Goal: Task Accomplishment & Management: Use online tool/utility

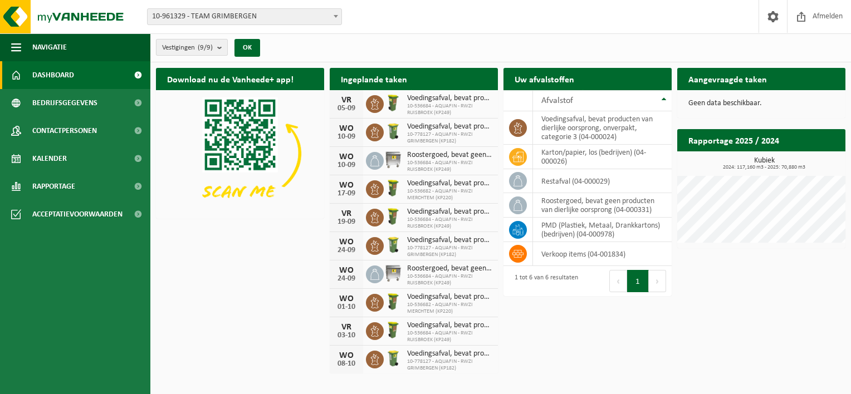
click at [221, 48] on b "submit" at bounding box center [222, 48] width 10 height 16
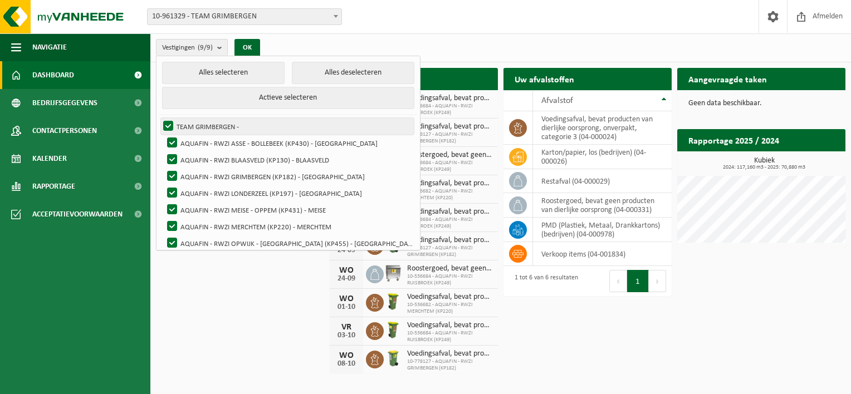
click at [166, 122] on label "TEAM GRIMBERGEN -" at bounding box center [287, 126] width 253 height 17
click at [159, 118] on input "TEAM GRIMBERGEN -" at bounding box center [159, 117] width 1 height 1
click at [169, 126] on label "TEAM GRIMBERGEN -" at bounding box center [287, 126] width 253 height 17
click at [159, 118] on input "TEAM GRIMBERGEN -" at bounding box center [159, 117] width 1 height 1
click at [169, 126] on label "TEAM GRIMBERGEN -" at bounding box center [287, 126] width 253 height 17
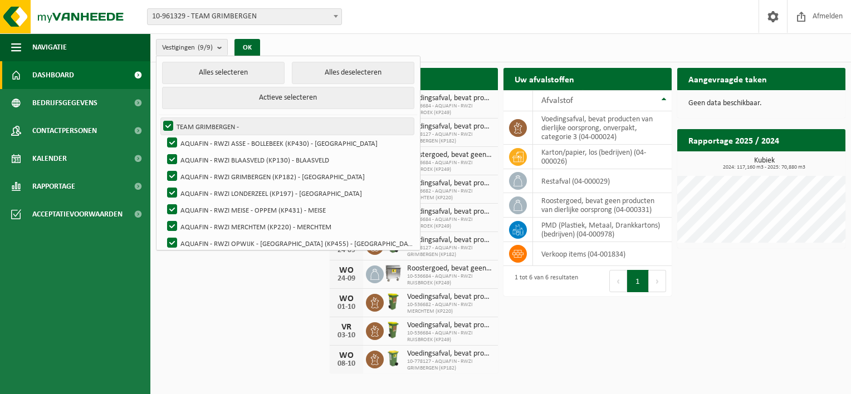
click at [159, 118] on input "TEAM GRIMBERGEN -" at bounding box center [159, 117] width 1 height 1
checkbox input "false"
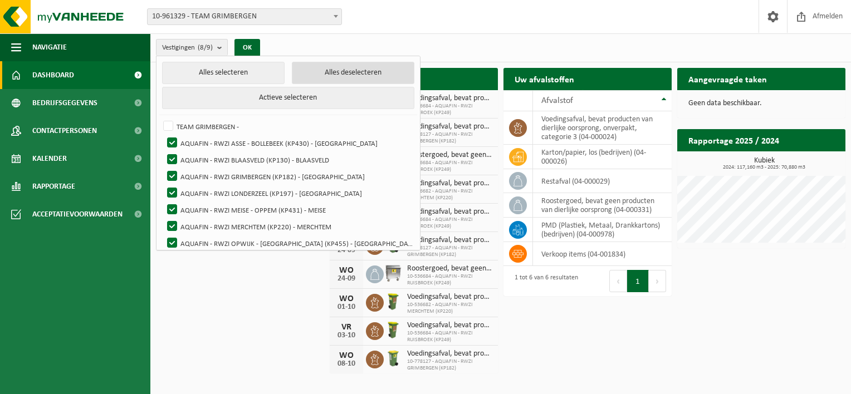
click at [316, 73] on button "Alles deselecteren" at bounding box center [353, 73] width 123 height 22
checkbox input "false"
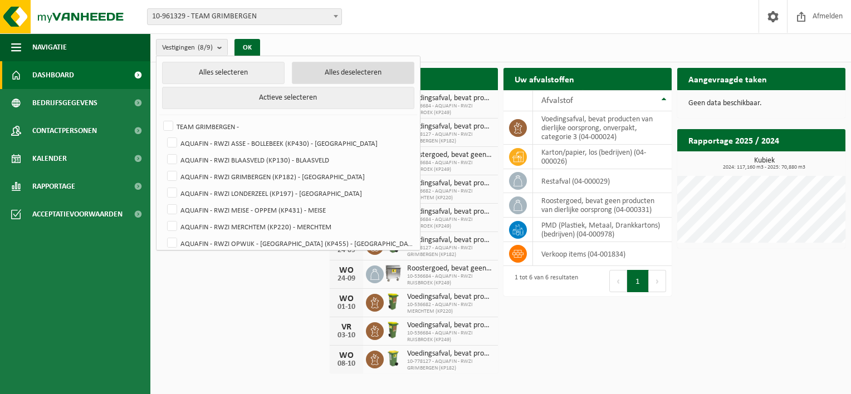
checkbox input "false"
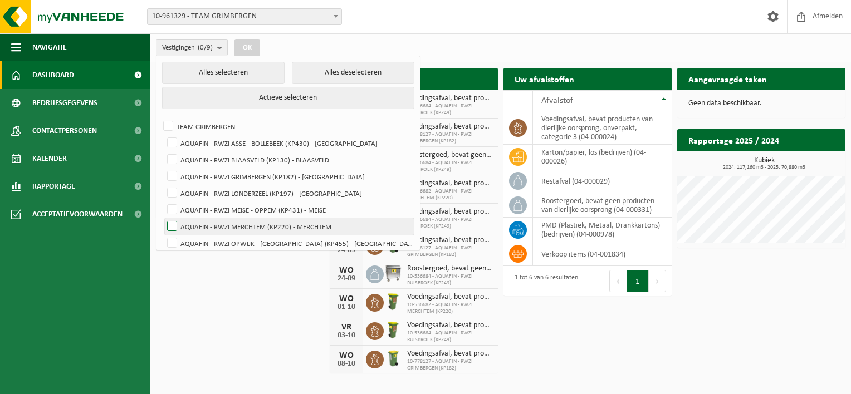
click at [171, 224] on label "AQUAFIN - RWZI MERCHTEM (KP220) - MERCHTEM" at bounding box center [289, 226] width 249 height 17
click at [163, 218] on input "AQUAFIN - RWZI MERCHTEM (KP220) - MERCHTEM" at bounding box center [163, 218] width 1 height 1
checkbox input "true"
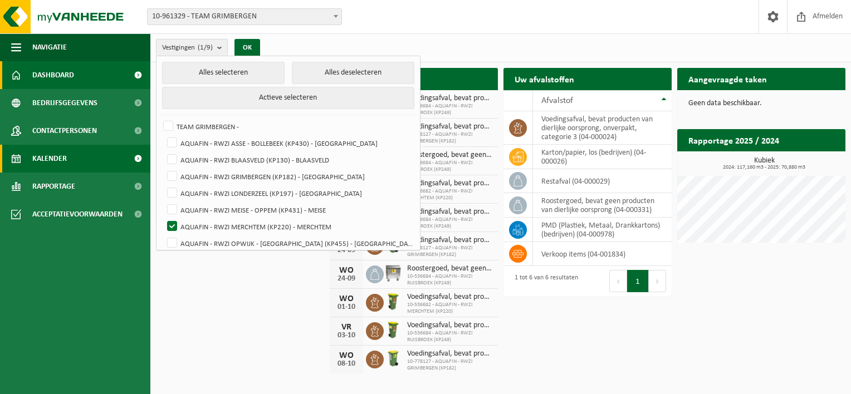
click at [136, 158] on span at bounding box center [137, 159] width 25 height 28
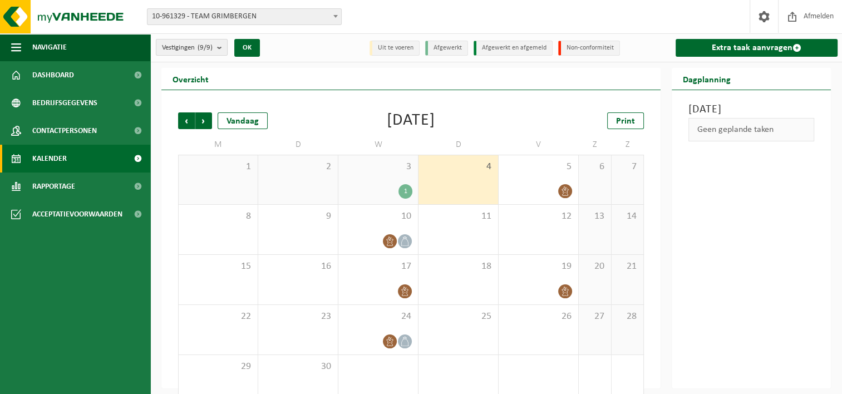
click at [222, 48] on b "submit" at bounding box center [222, 48] width 10 height 16
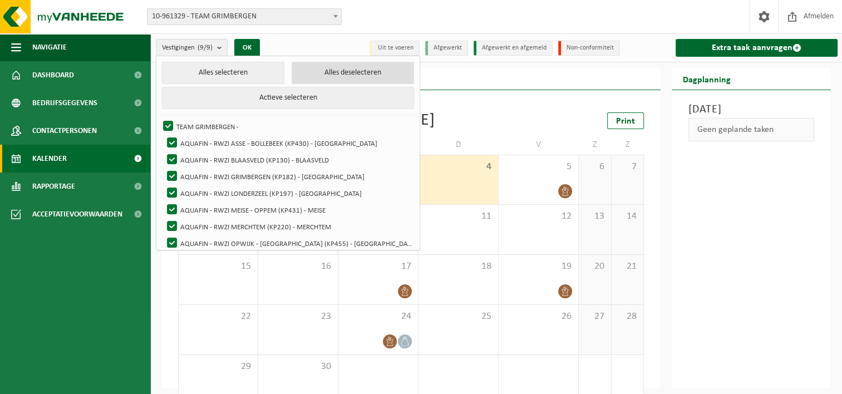
click at [292, 72] on button "Alles deselecteren" at bounding box center [353, 73] width 123 height 22
checkbox input "false"
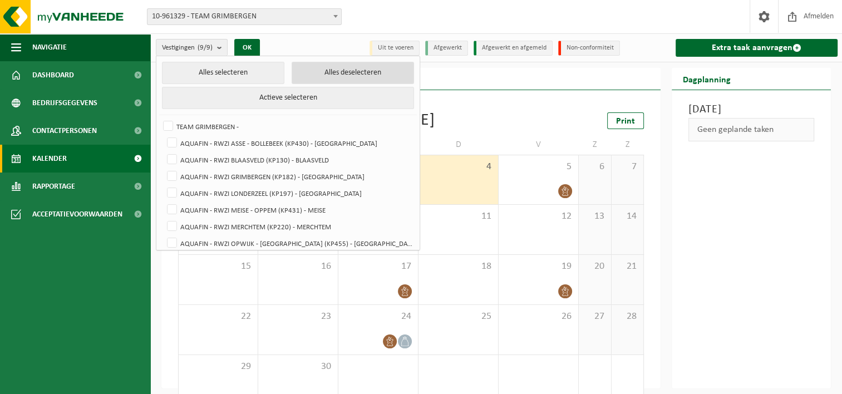
checkbox input "false"
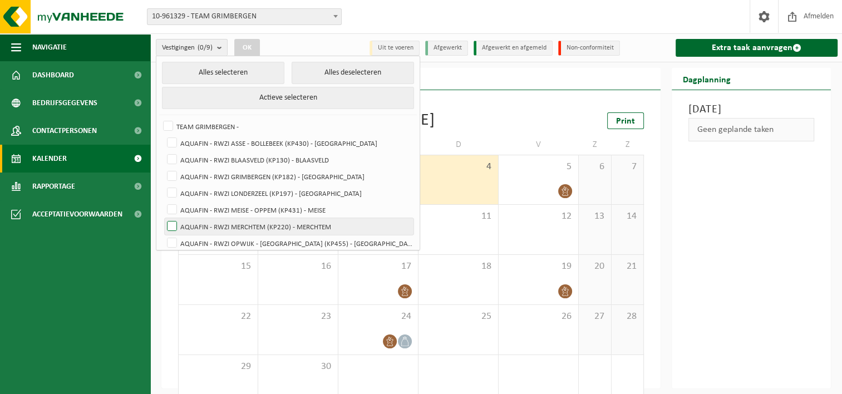
click at [173, 223] on label "AQUAFIN - RWZI MERCHTEM (KP220) - MERCHTEM" at bounding box center [289, 226] width 249 height 17
click at [163, 218] on input "AQUAFIN - RWZI MERCHTEM (KP220) - MERCHTEM" at bounding box center [163, 218] width 1 height 1
checkbox input "true"
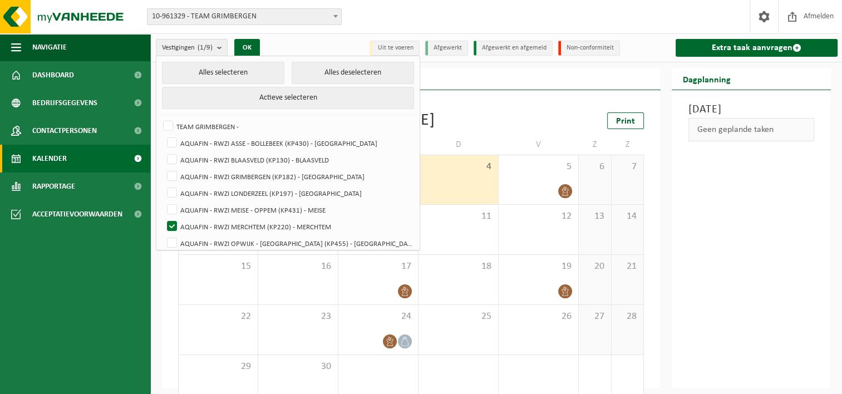
click at [138, 156] on span at bounding box center [137, 159] width 25 height 28
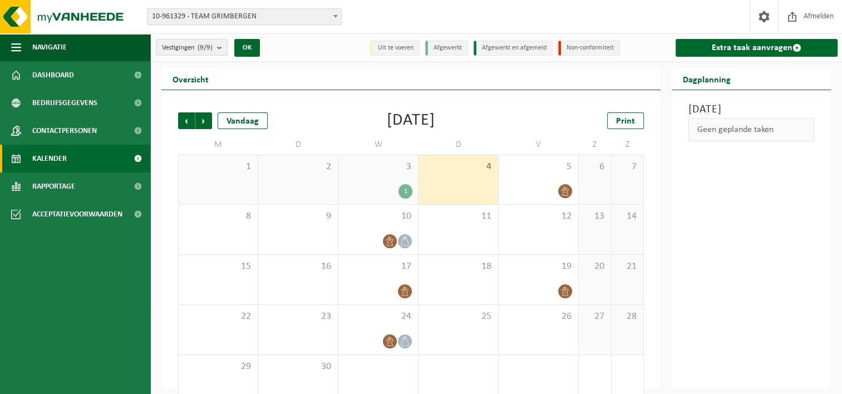
click at [138, 156] on span at bounding box center [137, 159] width 25 height 28
click at [796, 45] on span at bounding box center [797, 47] width 9 height 9
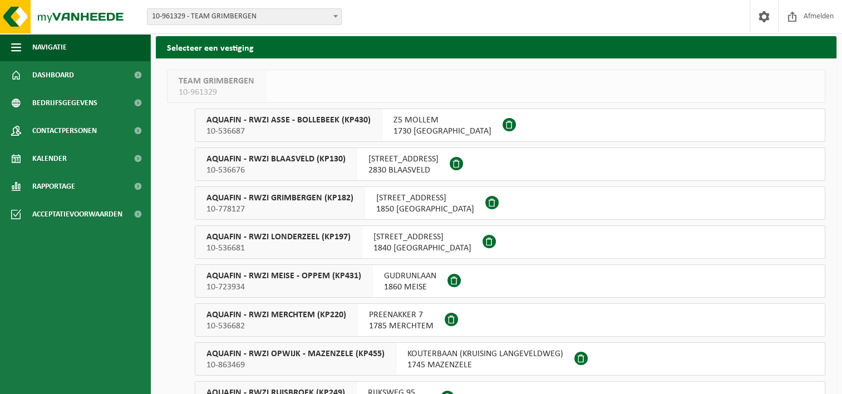
scroll to position [105, 0]
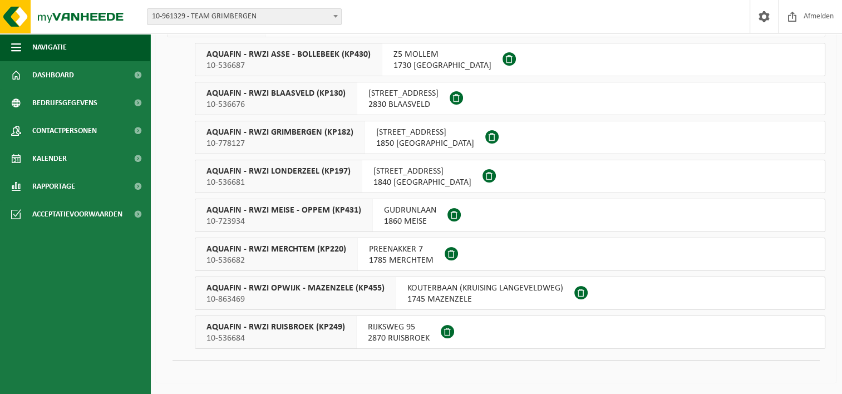
click at [267, 249] on span "AQUAFIN - RWZI MERCHTEM (KP220)" at bounding box center [277, 249] width 140 height 11
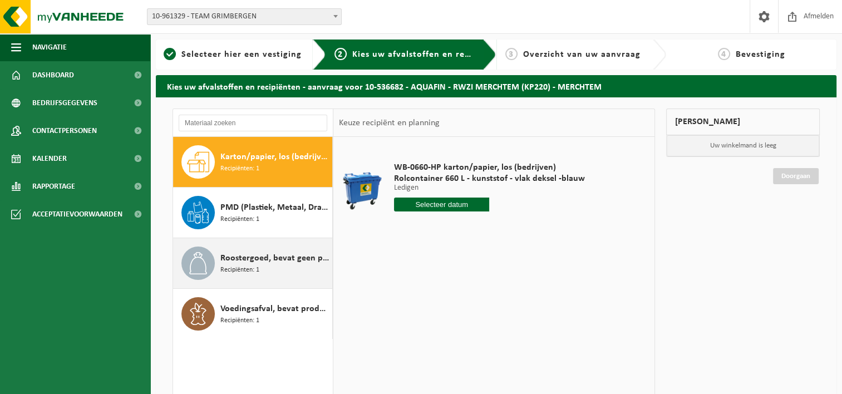
click at [283, 271] on div "Roostergoed, bevat geen producten van dierlijke oorsprong Recipiënten: 1" at bounding box center [274, 263] width 109 height 33
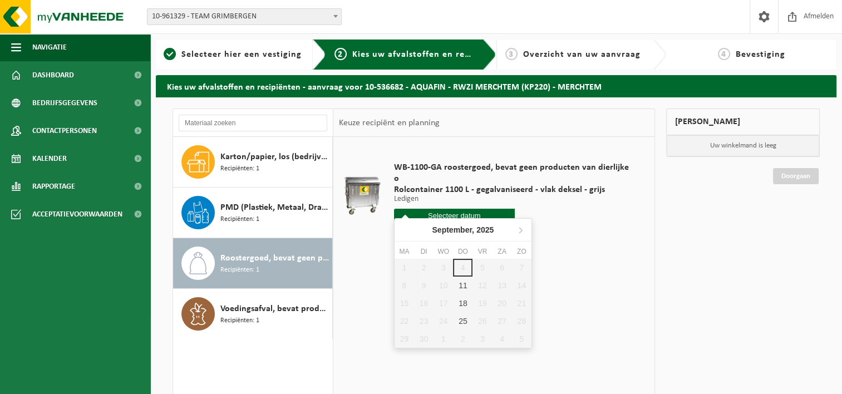
click at [432, 209] on input "text" at bounding box center [454, 216] width 121 height 14
click at [467, 287] on div "11" at bounding box center [462, 286] width 19 height 18
type input "Van [DATE]"
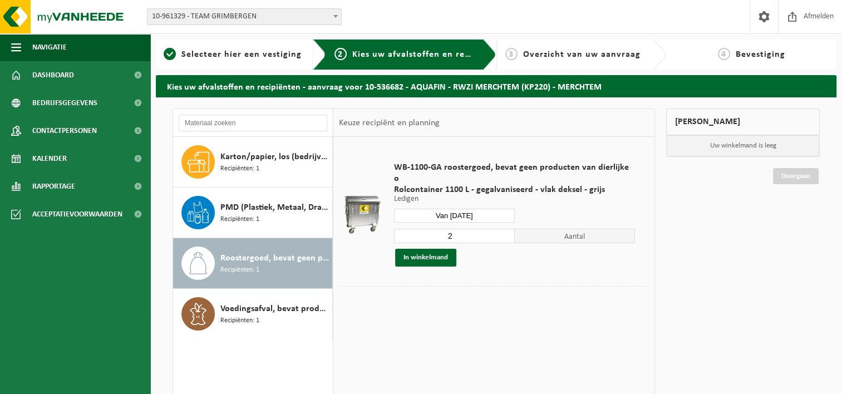
drag, startPoint x: 413, startPoint y: 243, endPoint x: 465, endPoint y: 247, distance: 52.5
click at [414, 249] on button "In winkelmand" at bounding box center [425, 258] width 61 height 18
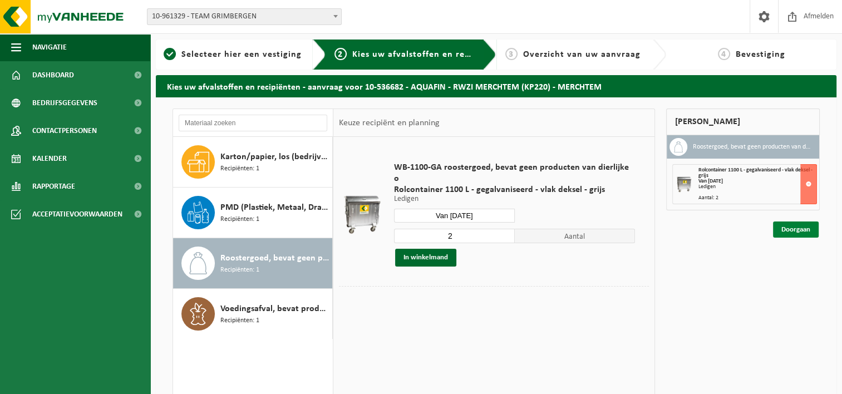
click at [797, 231] on link "Doorgaan" at bounding box center [796, 230] width 46 height 16
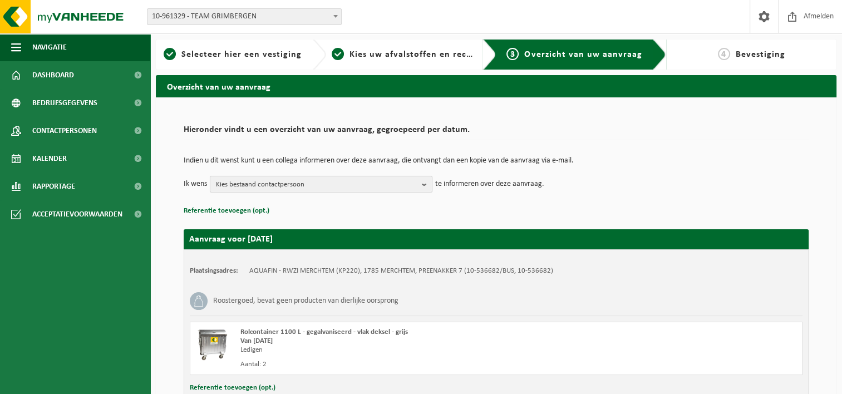
click at [425, 188] on b "button" at bounding box center [427, 184] width 10 height 16
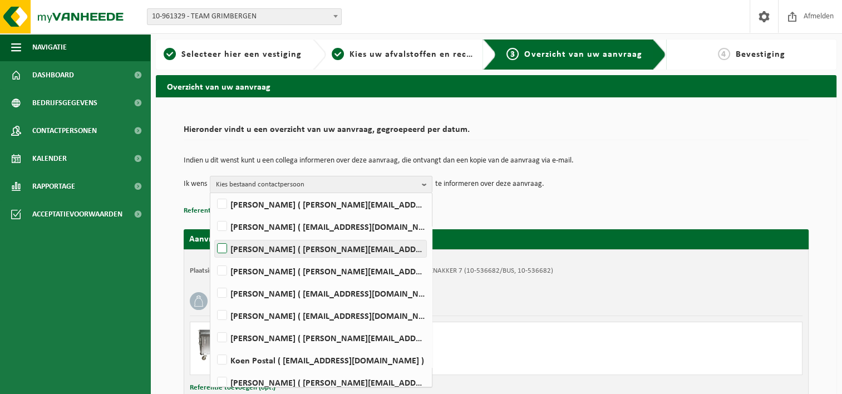
scroll to position [111, 0]
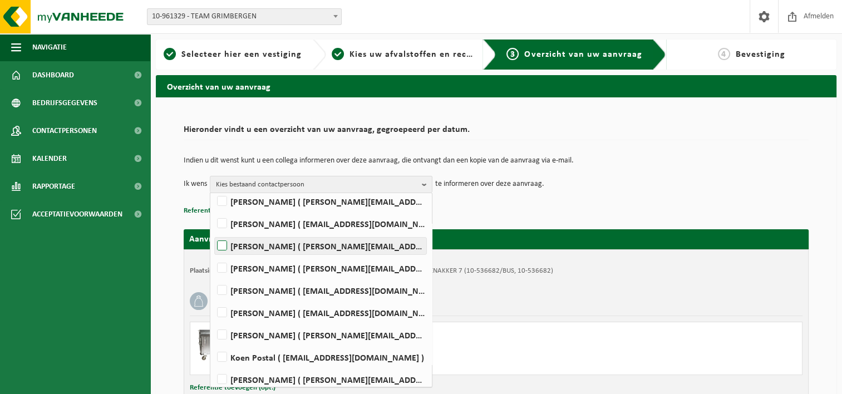
drag, startPoint x: 222, startPoint y: 243, endPoint x: 265, endPoint y: 251, distance: 44.0
click at [222, 243] on label "MICHAEL GEEROMS ( michael.geeroms@aquafin.be )" at bounding box center [321, 246] width 212 height 17
click at [213, 232] on input "MICHAEL GEEROMS ( michael.geeroms@aquafin.be )" at bounding box center [213, 232] width 1 height 1
checkbox input "true"
click at [617, 199] on div "Indien u dit wenst kunt u een collega informeren over deze aanvraag, die ontvan…" at bounding box center [496, 175] width 625 height 58
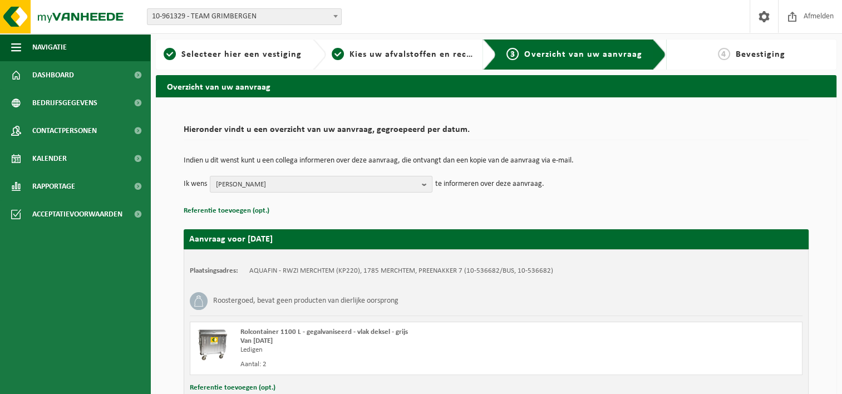
scroll to position [82, 0]
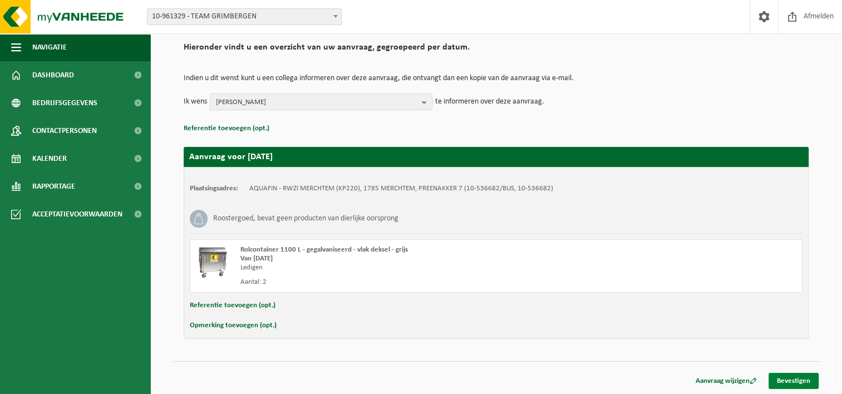
click at [792, 379] on link "Bevestigen" at bounding box center [794, 381] width 50 height 16
